Goal: Information Seeking & Learning: Learn about a topic

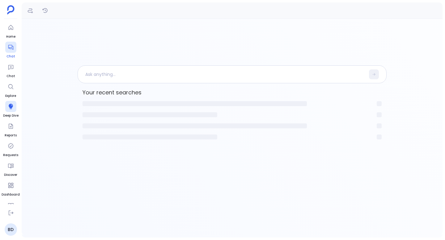
click at [6, 51] on div at bounding box center [10, 47] width 11 height 11
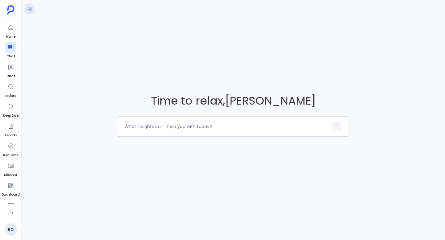
click at [31, 10] on icon at bounding box center [30, 9] width 6 height 6
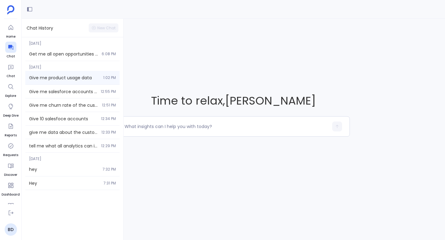
click at [65, 78] on span "Give me product usage data" at bounding box center [64, 78] width 70 height 6
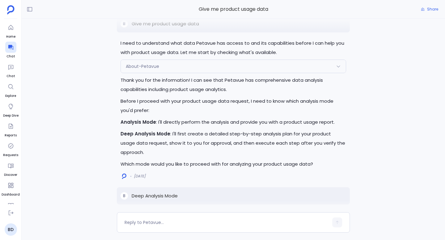
scroll to position [-858, 0]
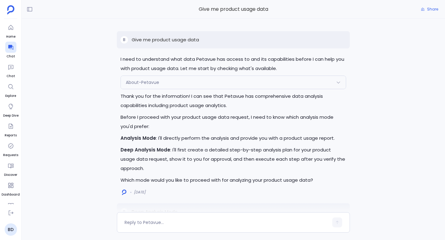
click at [171, 41] on p "Give me product usage data" at bounding box center [165, 39] width 67 height 7
copy p "Give me product usage data"
click at [29, 10] on icon at bounding box center [30, 9] width 6 height 6
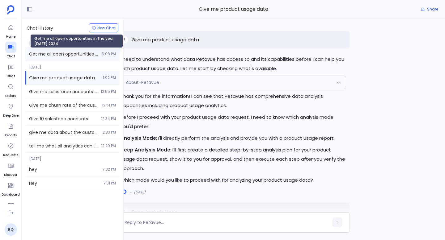
click at [69, 56] on span "Get me all open opportunities in the year [DATE] 2024" at bounding box center [63, 54] width 69 height 6
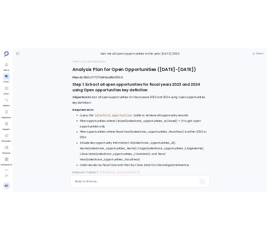
scroll to position [-530, 0]
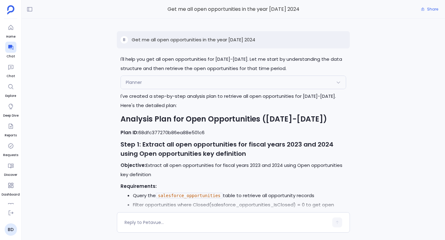
click at [187, 40] on p "Get me all open opportunities in the year [DATE] 2024" at bounding box center [194, 39] width 124 height 7
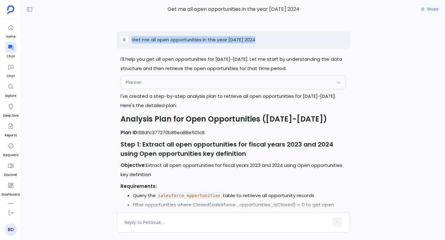
click at [187, 40] on p "Get me all open opportunities in the year [DATE] 2024" at bounding box center [194, 39] width 124 height 7
copy p "Get me all open opportunities in the year [DATE] 2024"
click at [9, 48] on icon at bounding box center [10, 47] width 5 height 5
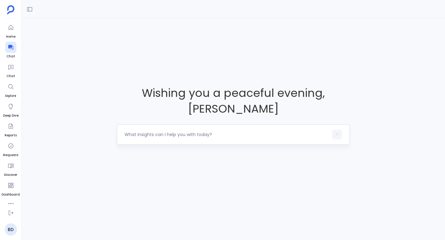
click at [162, 136] on textarea at bounding box center [226, 135] width 204 height 6
type textarea "get me product usage data for last 2 years"
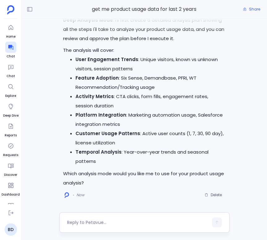
click at [127, 228] on div at bounding box center [144, 223] width 170 height 20
click at [136, 221] on textarea at bounding box center [137, 223] width 141 height 6
type textarea "proceed"
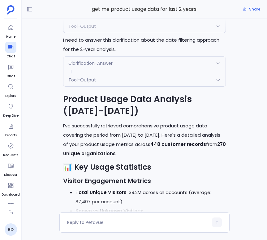
scroll to position [-799, 0]
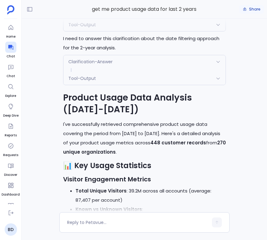
click at [254, 11] on span "Share" at bounding box center [254, 9] width 11 height 5
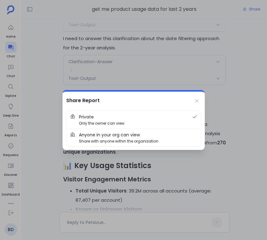
click at [164, 138] on span "Anyone in your org can view Share with anyone within the organization" at bounding box center [138, 138] width 118 height 13
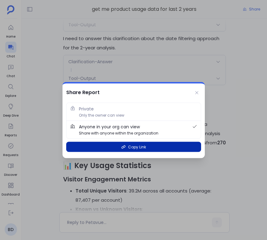
click at [163, 148] on button "Copy Link" at bounding box center [133, 147] width 135 height 10
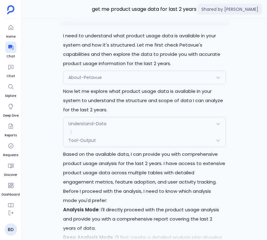
scroll to position [-1263, 0]
